Goal: Task Accomplishment & Management: Manage account settings

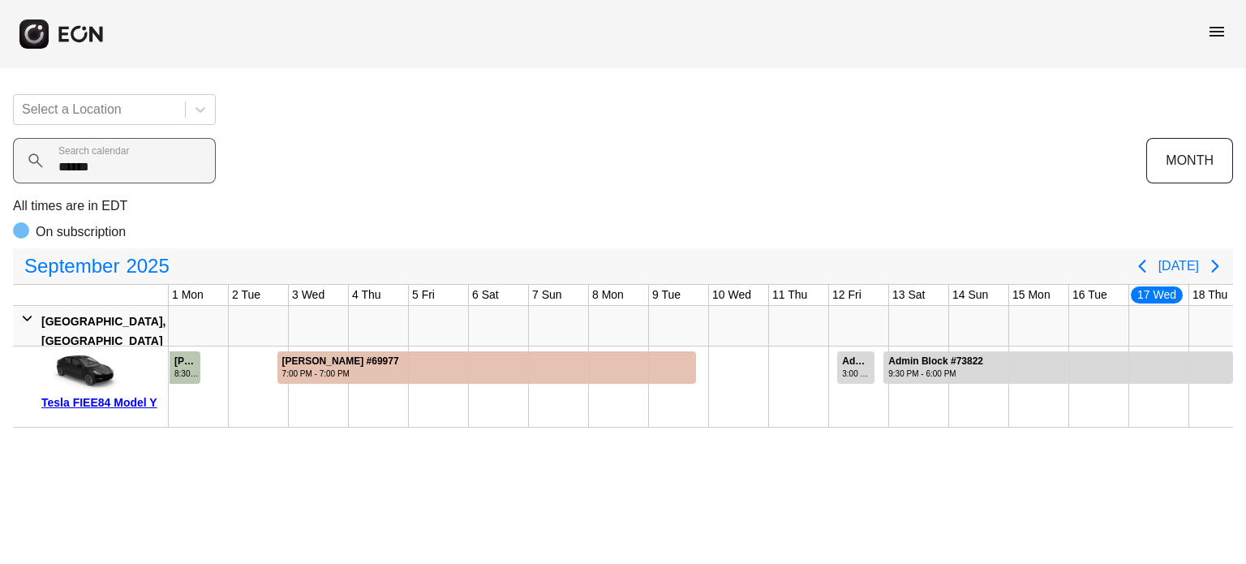
scroll to position [0, 580]
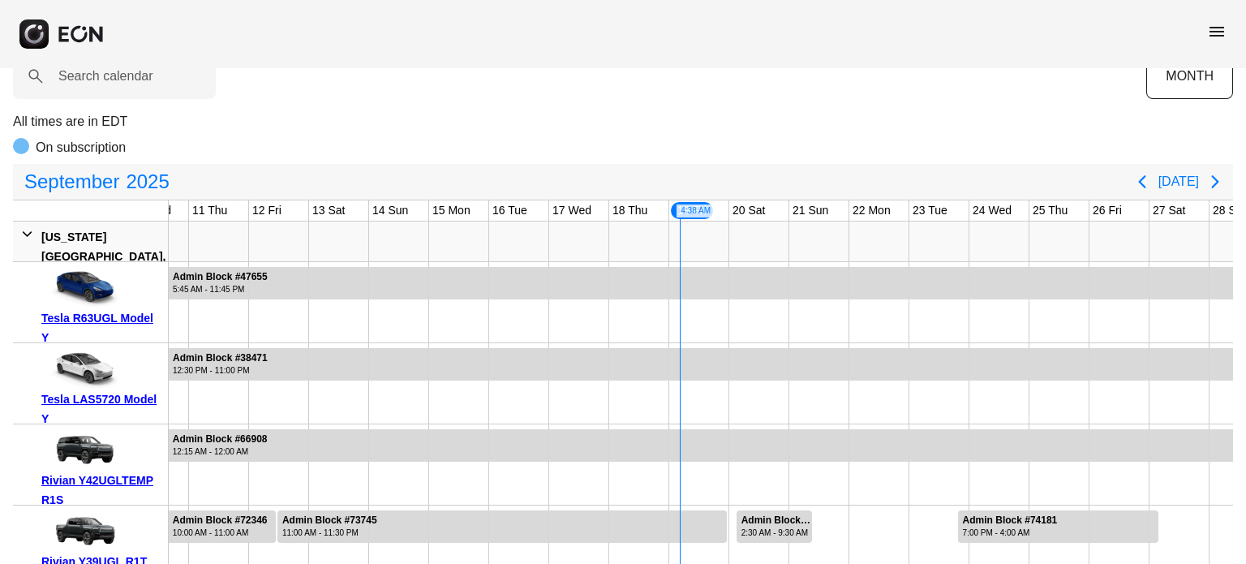
scroll to position [162, 0]
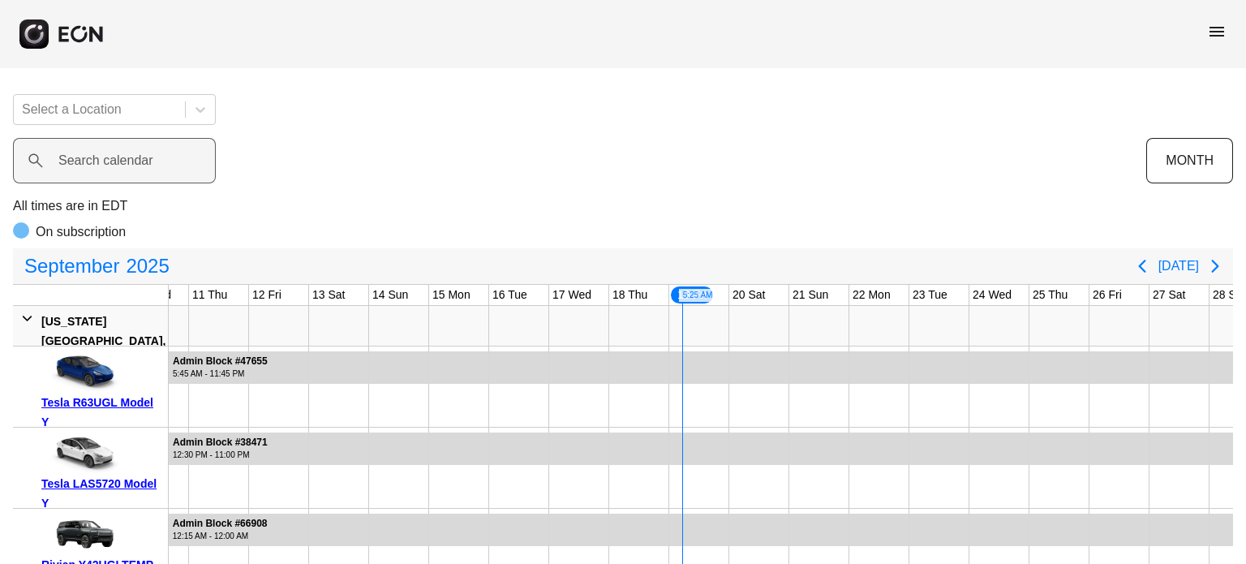
click at [92, 153] on label "Search calendar" at bounding box center [105, 160] width 95 height 19
click at [92, 153] on calendar "Search calendar" at bounding box center [114, 160] width 203 height 45
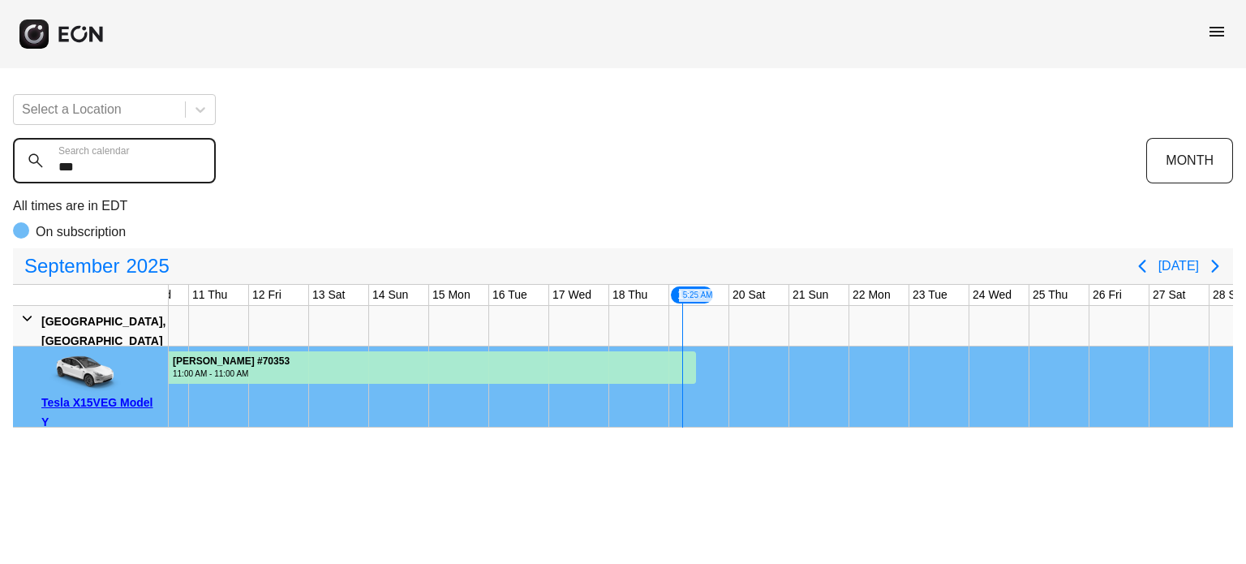
type calendar "***"
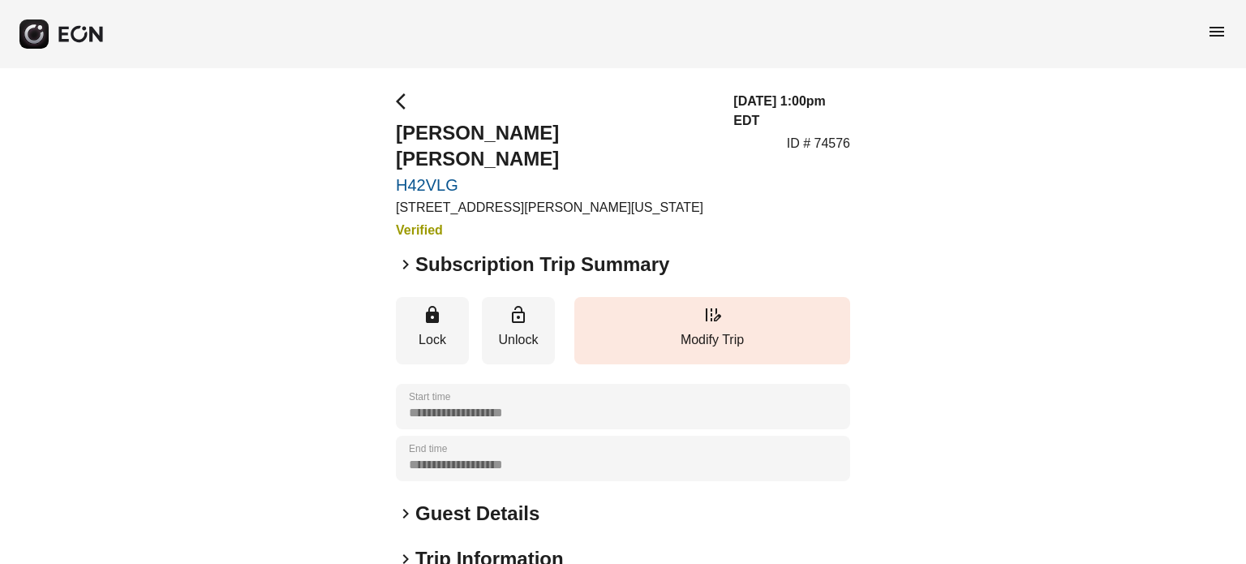
click at [422, 175] on link "H42VLG" at bounding box center [555, 184] width 318 height 19
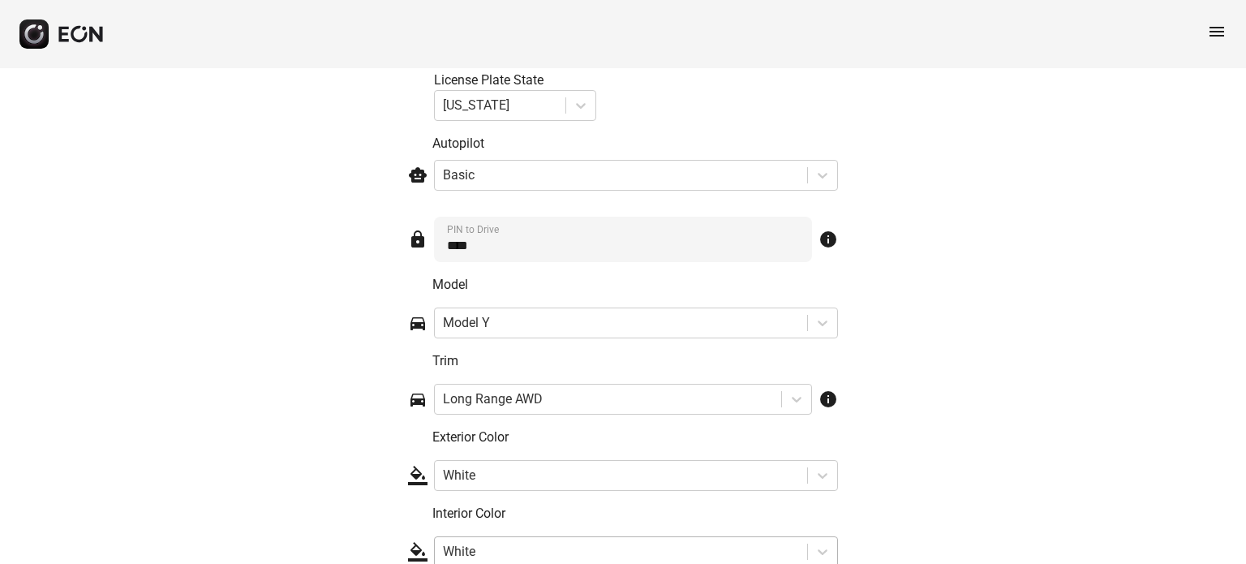
scroll to position [2658, 0]
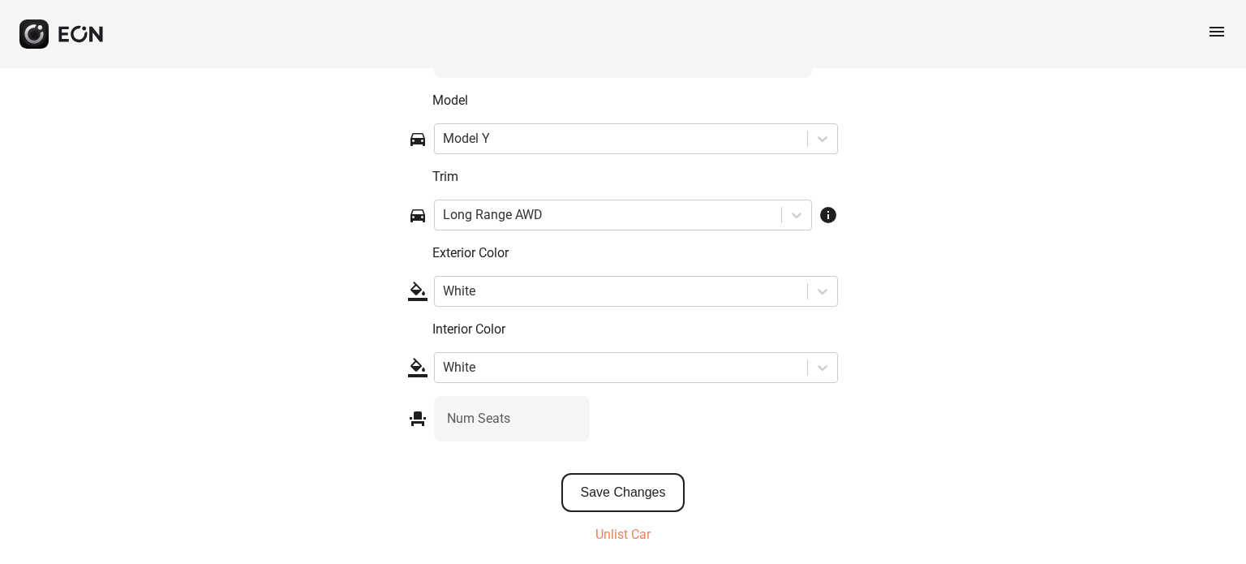
click at [653, 473] on button "Save Changes" at bounding box center [623, 492] width 124 height 39
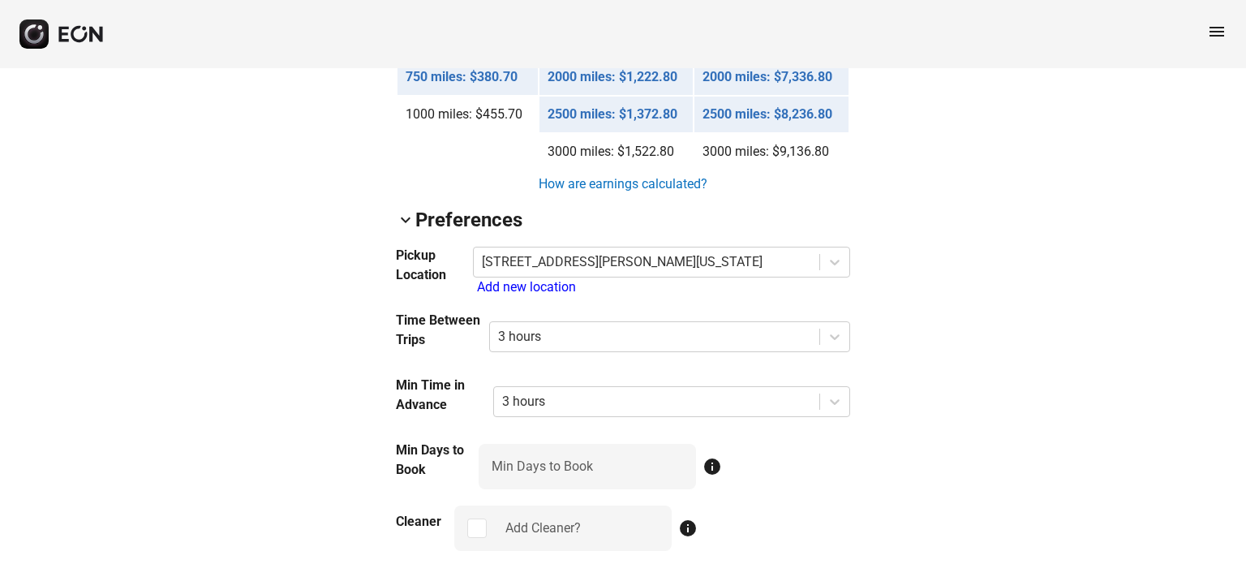
scroll to position [1197, 0]
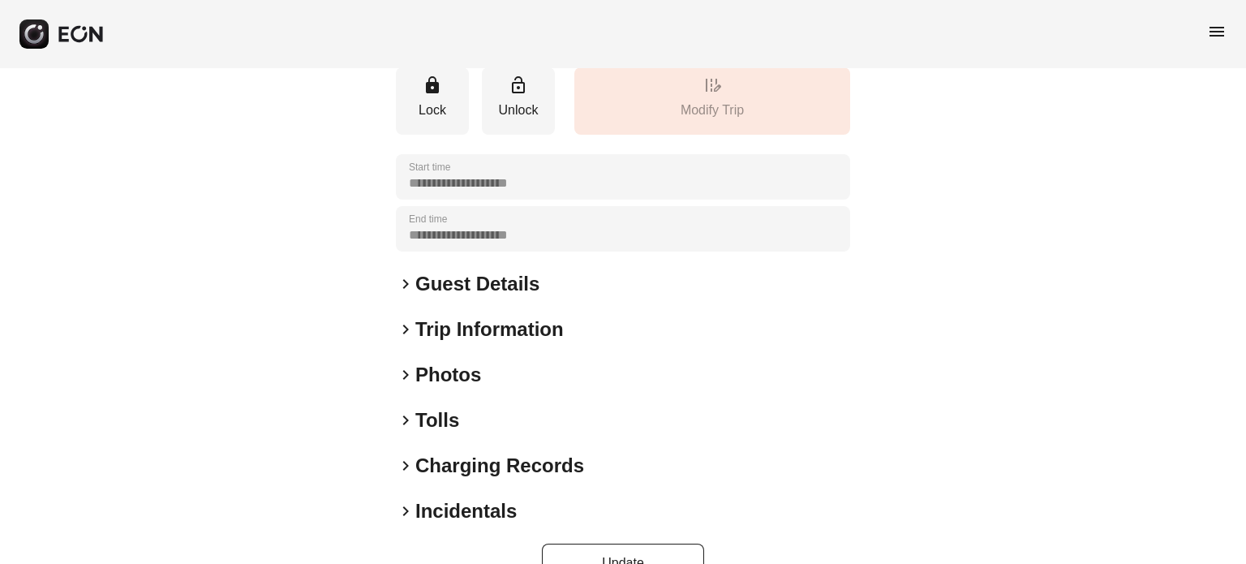
scroll to position [244, 0]
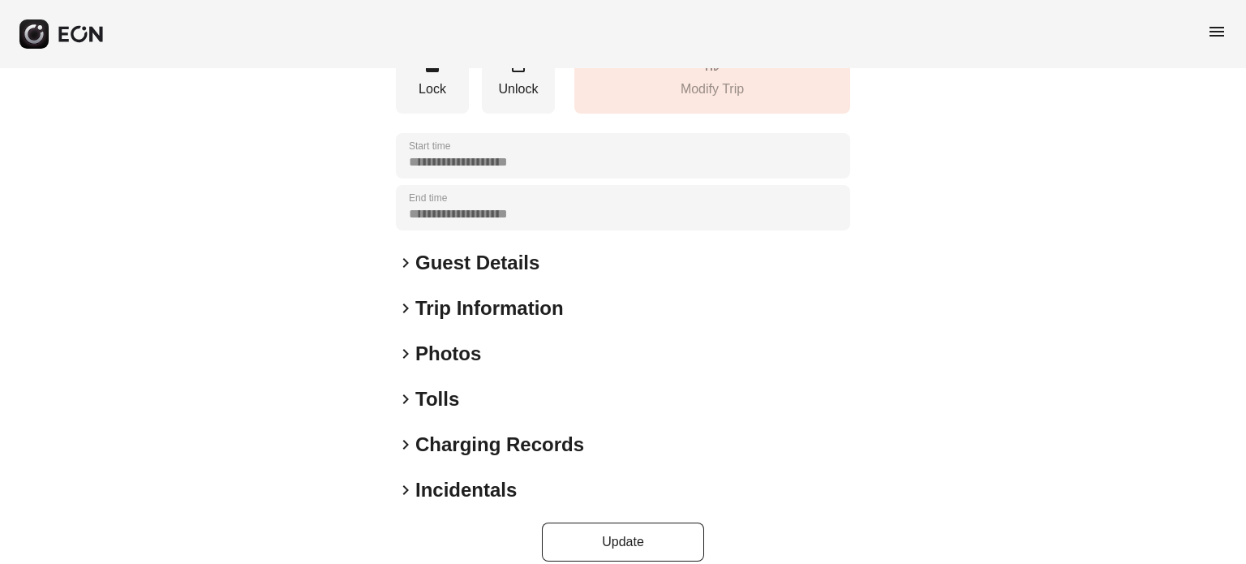
click at [459, 343] on h2 "Photos" at bounding box center [448, 354] width 66 height 26
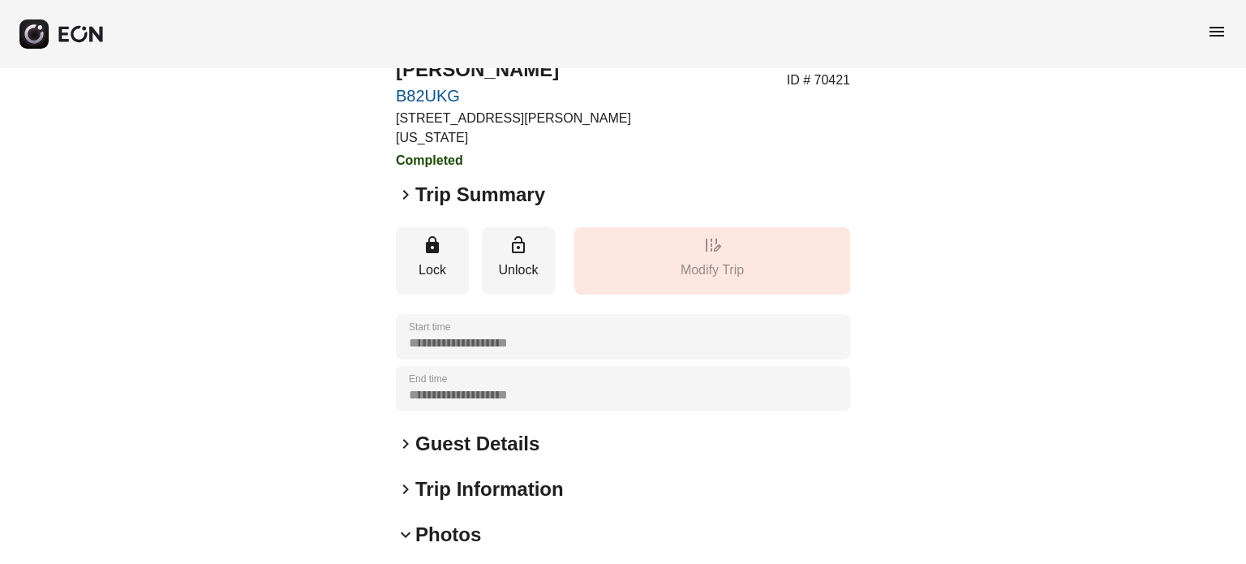
scroll to position [0, 0]
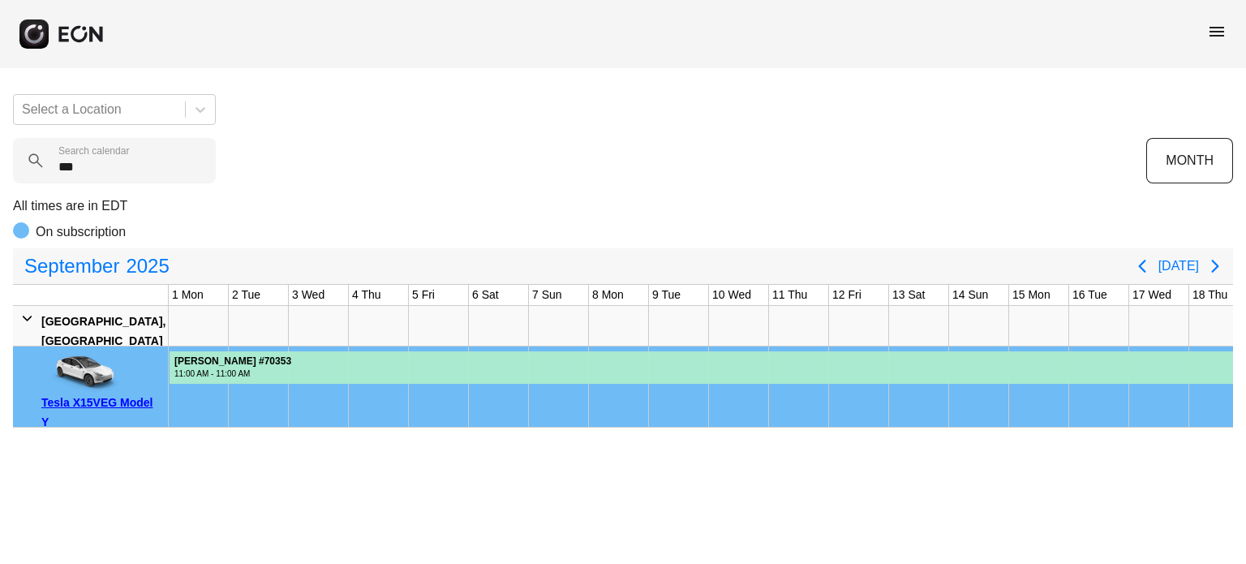
scroll to position [0, 580]
